Goal: Task Accomplishment & Management: Manage account settings

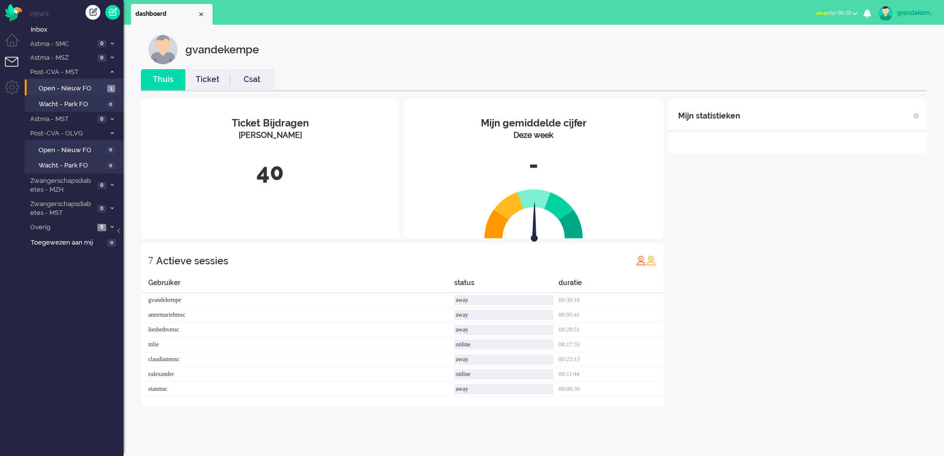
click at [832, 208] on div "Mijn statistieken + Statistieken toevoegen Bel tijd (gemiddelde dag) Wrapup tij…" at bounding box center [797, 253] width 259 height 308
click at [855, 14] on b "button" at bounding box center [855, 13] width 5 height 3
click at [787, 42] on label "Online" at bounding box center [817, 44] width 78 height 8
click at [71, 85] on span "Open - Nieuw FO" at bounding box center [72, 88] width 66 height 9
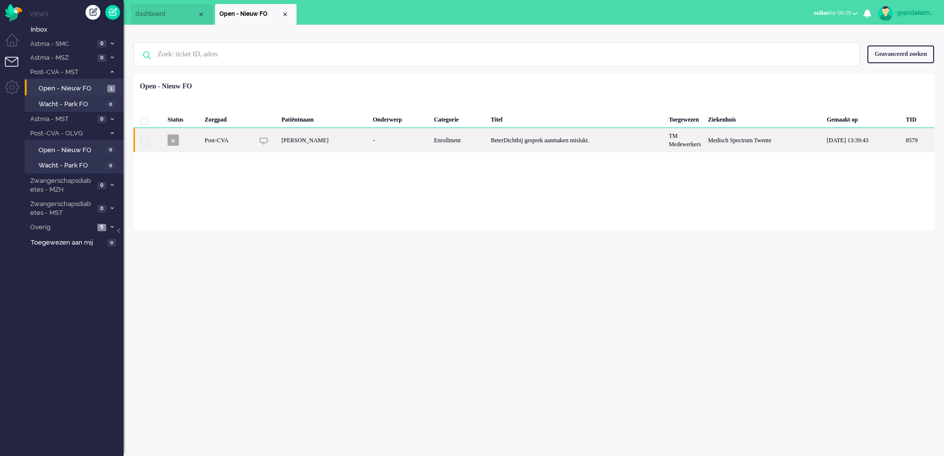
click at [768, 138] on div "Medisch Spectrum Twente" at bounding box center [764, 140] width 119 height 24
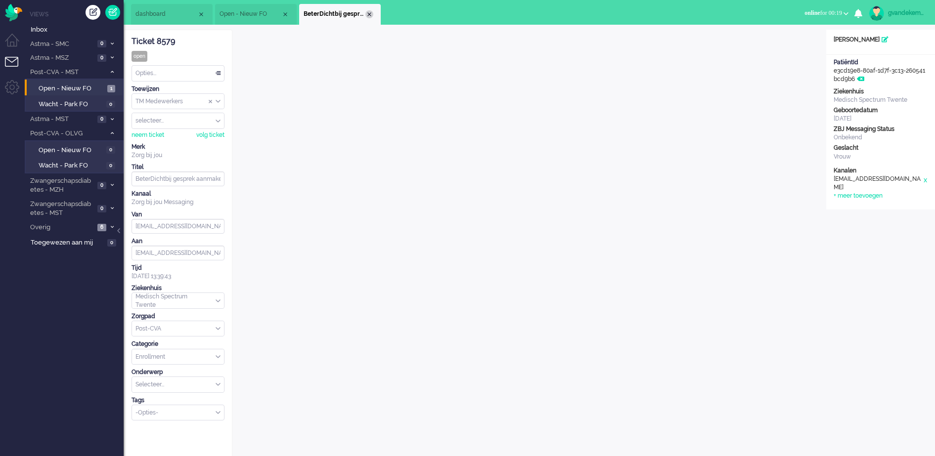
click at [371, 11] on div "Close tab" at bounding box center [369, 14] width 8 height 8
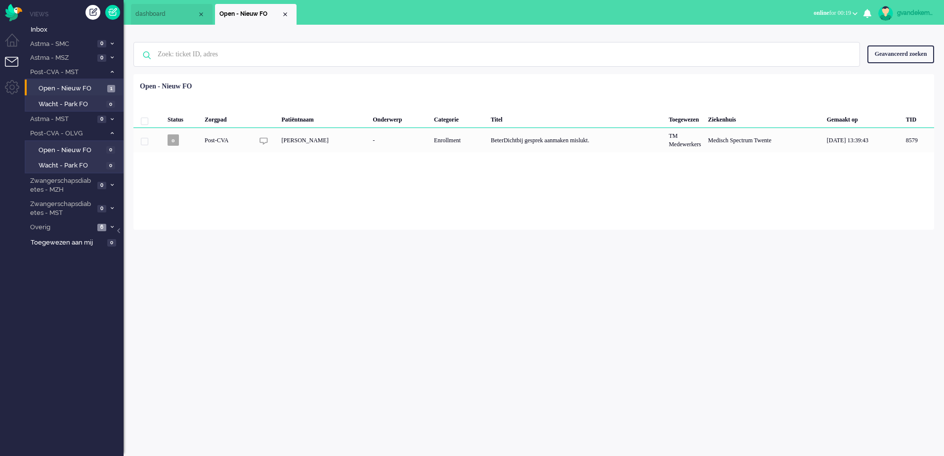
drag, startPoint x: 286, startPoint y: 12, endPoint x: 286, endPoint y: 7, distance: 5.4
click at [286, 7] on li "Open - Nieuw FO" at bounding box center [256, 14] width 82 height 21
click at [285, 13] on div "Close tab" at bounding box center [285, 14] width 8 height 8
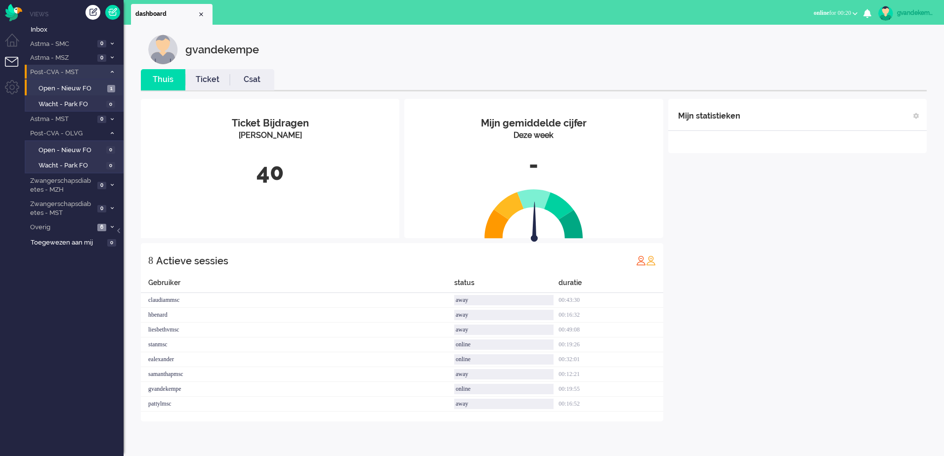
click at [112, 70] on icon at bounding box center [112, 71] width 3 height 3
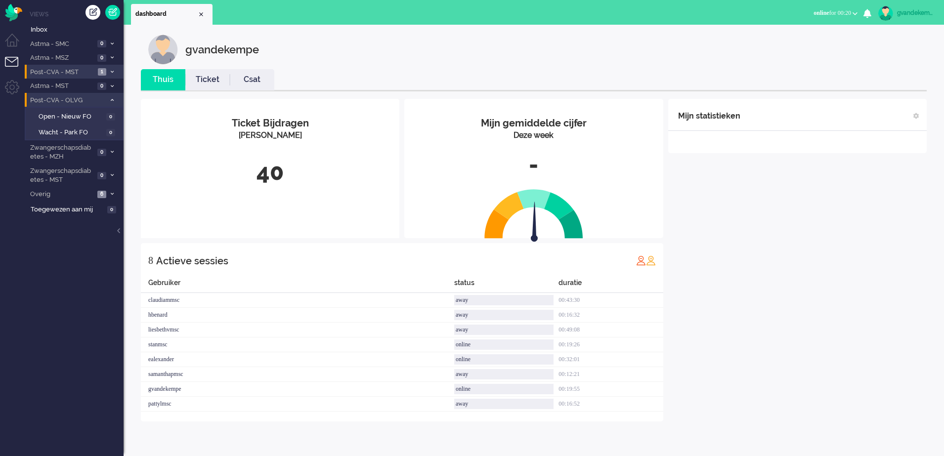
click at [112, 98] on icon at bounding box center [112, 99] width 3 height 3
click at [111, 159] on icon at bounding box center [112, 160] width 3 height 3
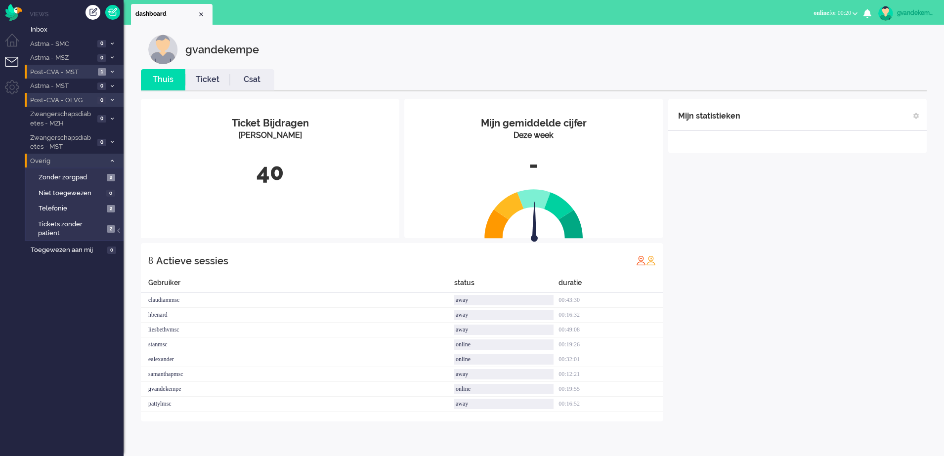
click at [111, 159] on icon at bounding box center [112, 160] width 3 height 3
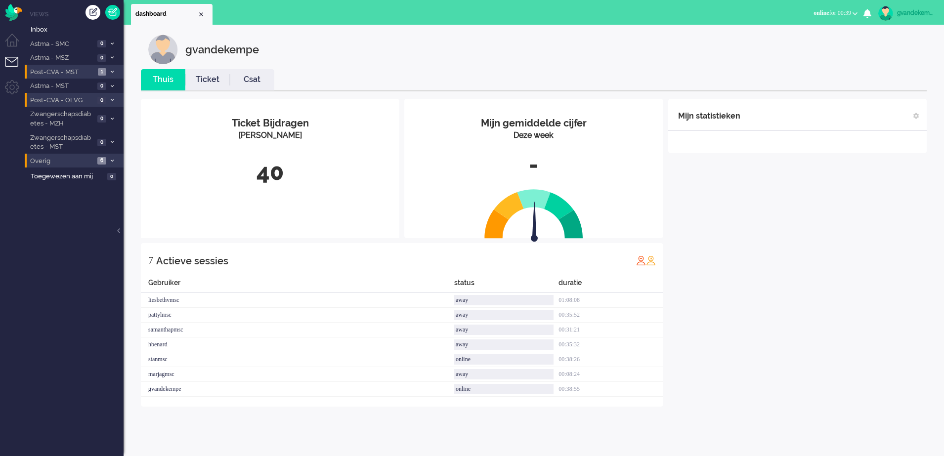
click at [815, 215] on div "Mijn statistieken + Statistieken toevoegen Bel tijd (gemiddelde dag) Wrapup tij…" at bounding box center [797, 253] width 259 height 308
click at [888, 15] on img at bounding box center [885, 13] width 15 height 15
click at [876, 79] on link "Uitloggen" at bounding box center [902, 80] width 74 height 10
